Goal: Information Seeking & Learning: Learn about a topic

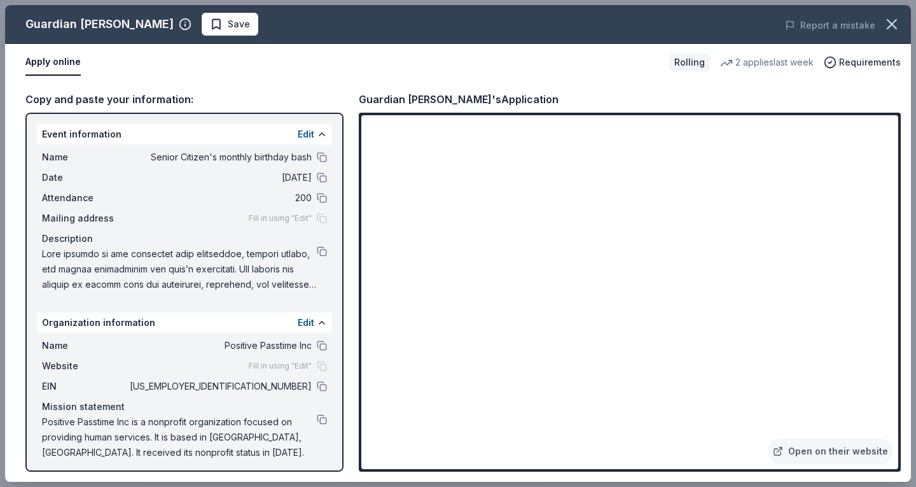
scroll to position [5, 0]
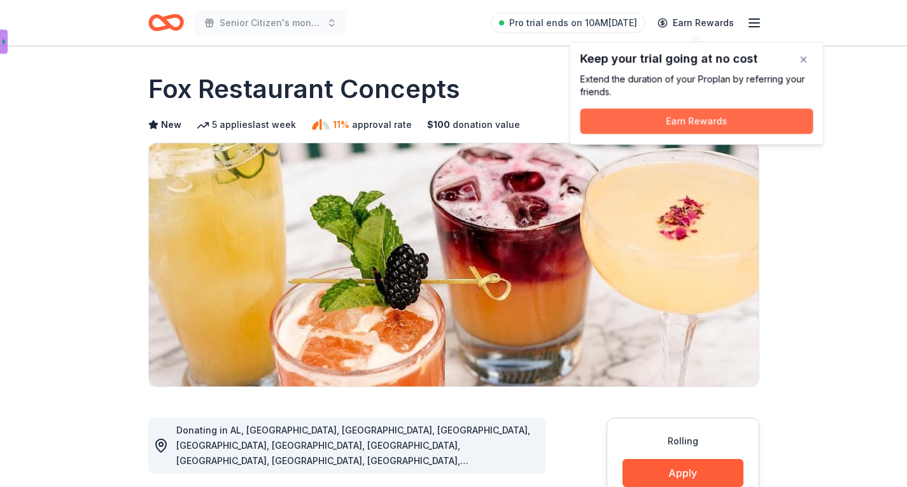
click at [697, 120] on button "Earn Rewards" at bounding box center [696, 121] width 233 height 25
